Goal: Complete application form

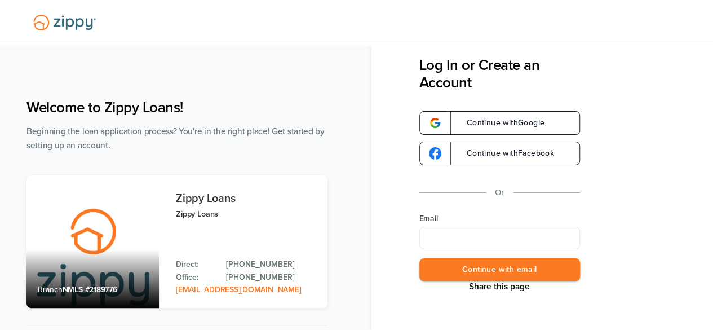
click at [487, 245] on input "Email" at bounding box center [500, 238] width 161 height 23
type input "**********"
click at [491, 267] on button "Continue with email" at bounding box center [500, 269] width 161 height 23
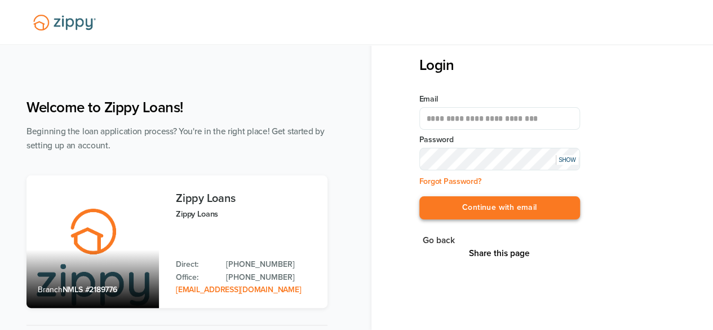
click at [501, 210] on button "Continue with email" at bounding box center [500, 207] width 161 height 23
